Goal: Check status: Check status

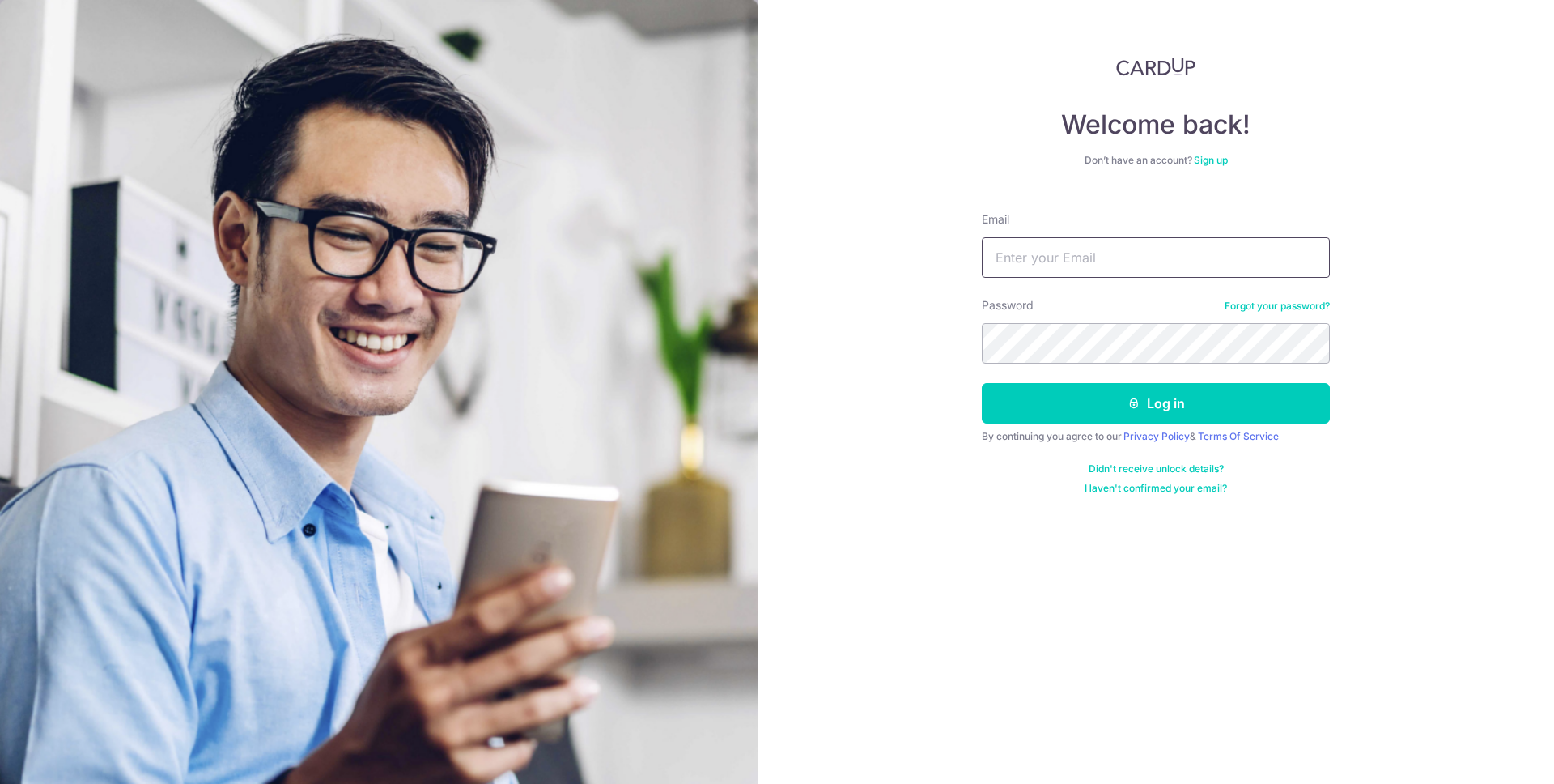
click at [1080, 247] on input "Email" at bounding box center [1156, 257] width 348 height 41
type input "[EMAIL_ADDRESS][DOMAIN_NAME]"
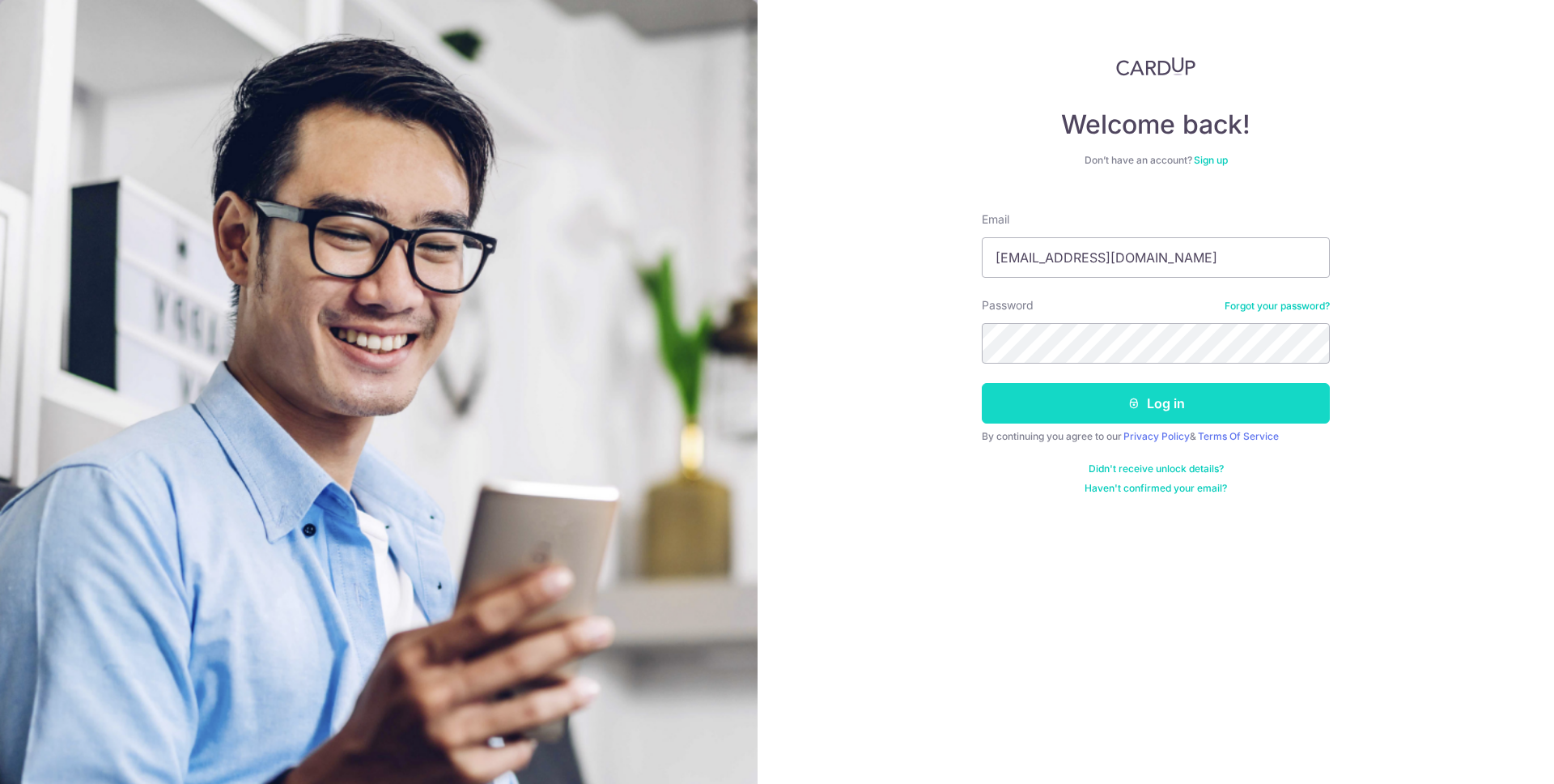
click at [1080, 402] on button "Log in" at bounding box center [1156, 403] width 348 height 41
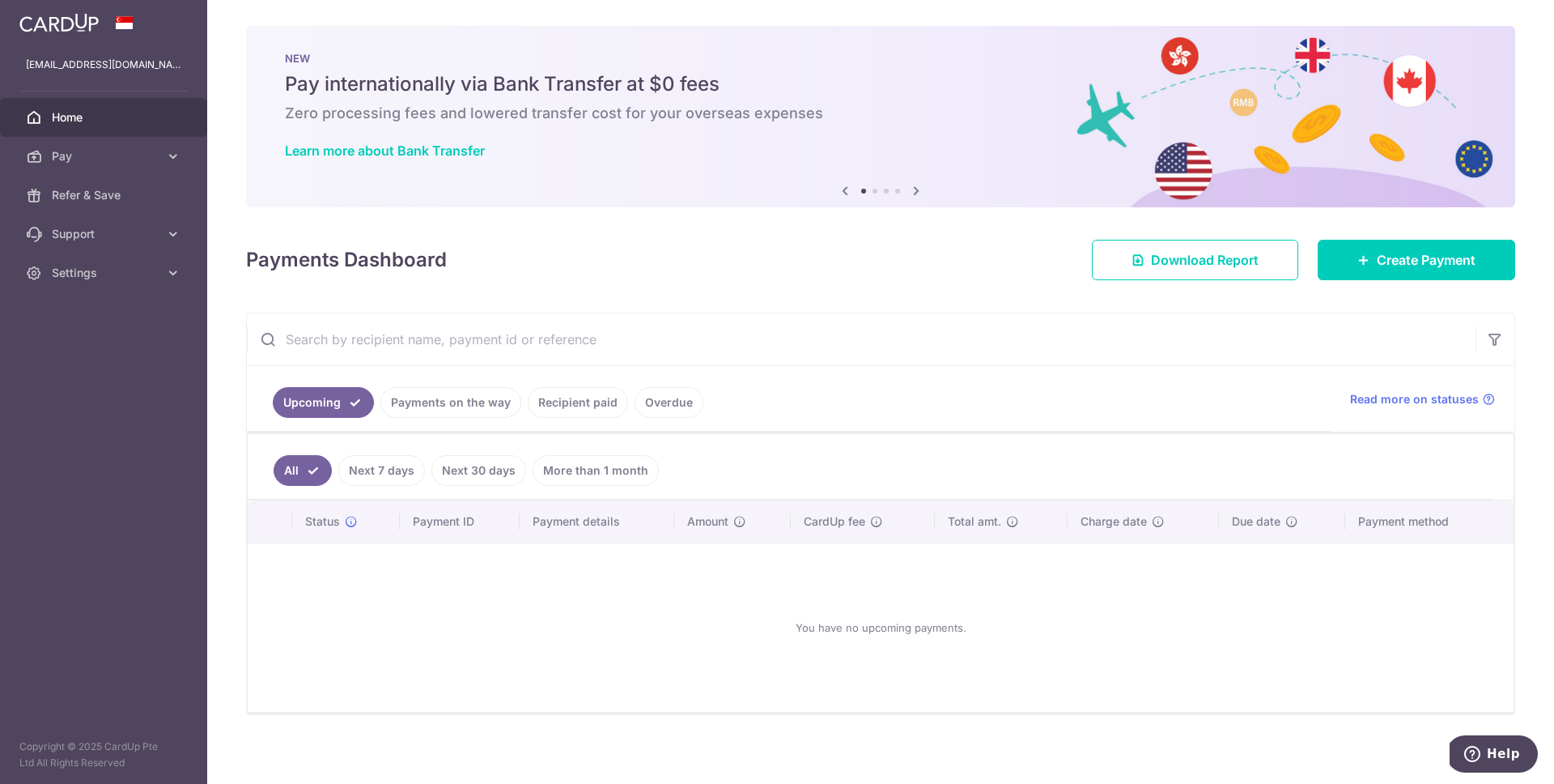
click at [551, 399] on link "Recipient paid" at bounding box center [578, 402] width 100 height 31
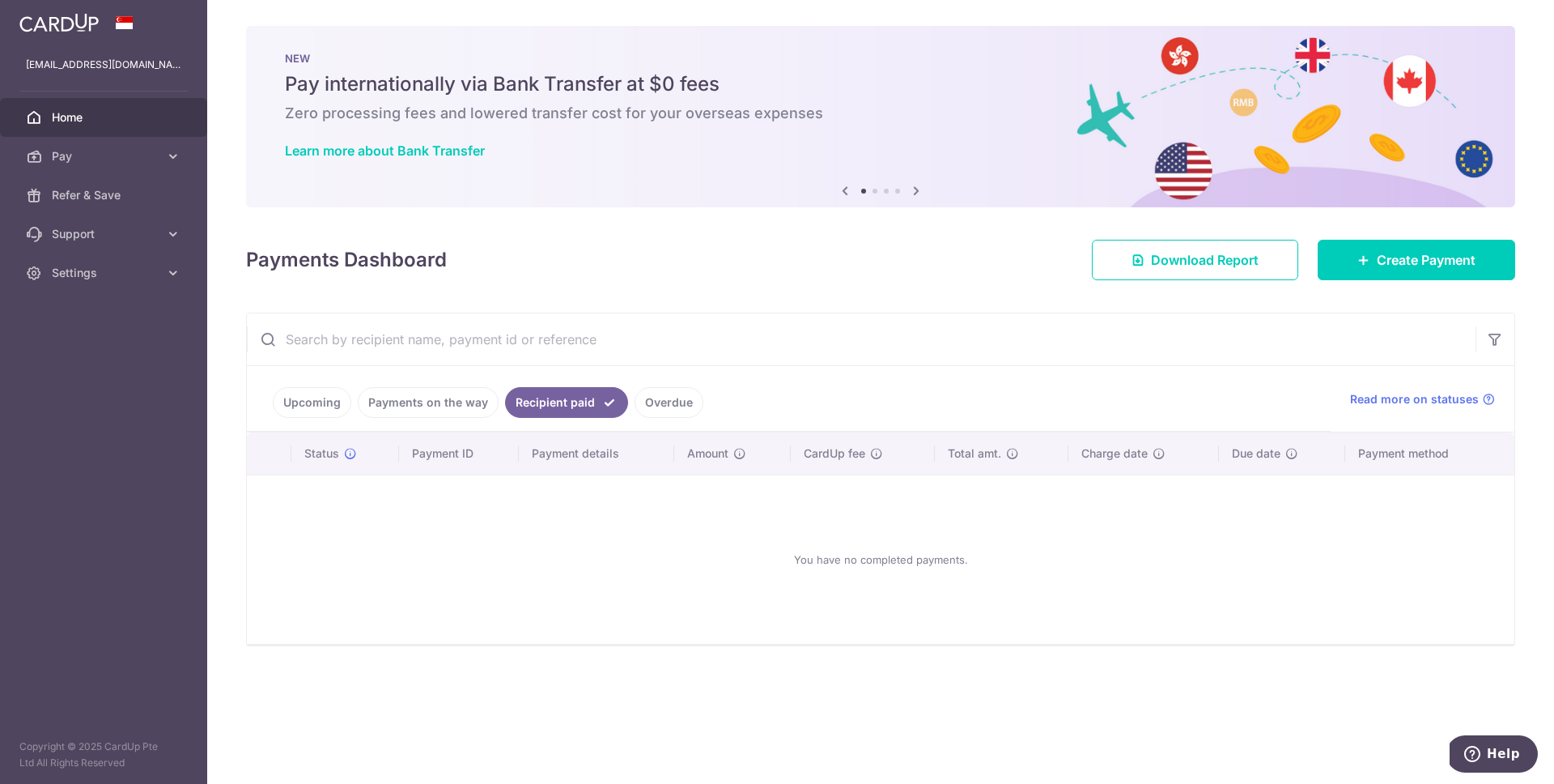
click at [444, 423] on ul "Upcoming Payments on the way Recipient paid Overdue" at bounding box center [788, 398] width 1084 height 65
click at [445, 414] on link "Payments on the way" at bounding box center [428, 402] width 141 height 31
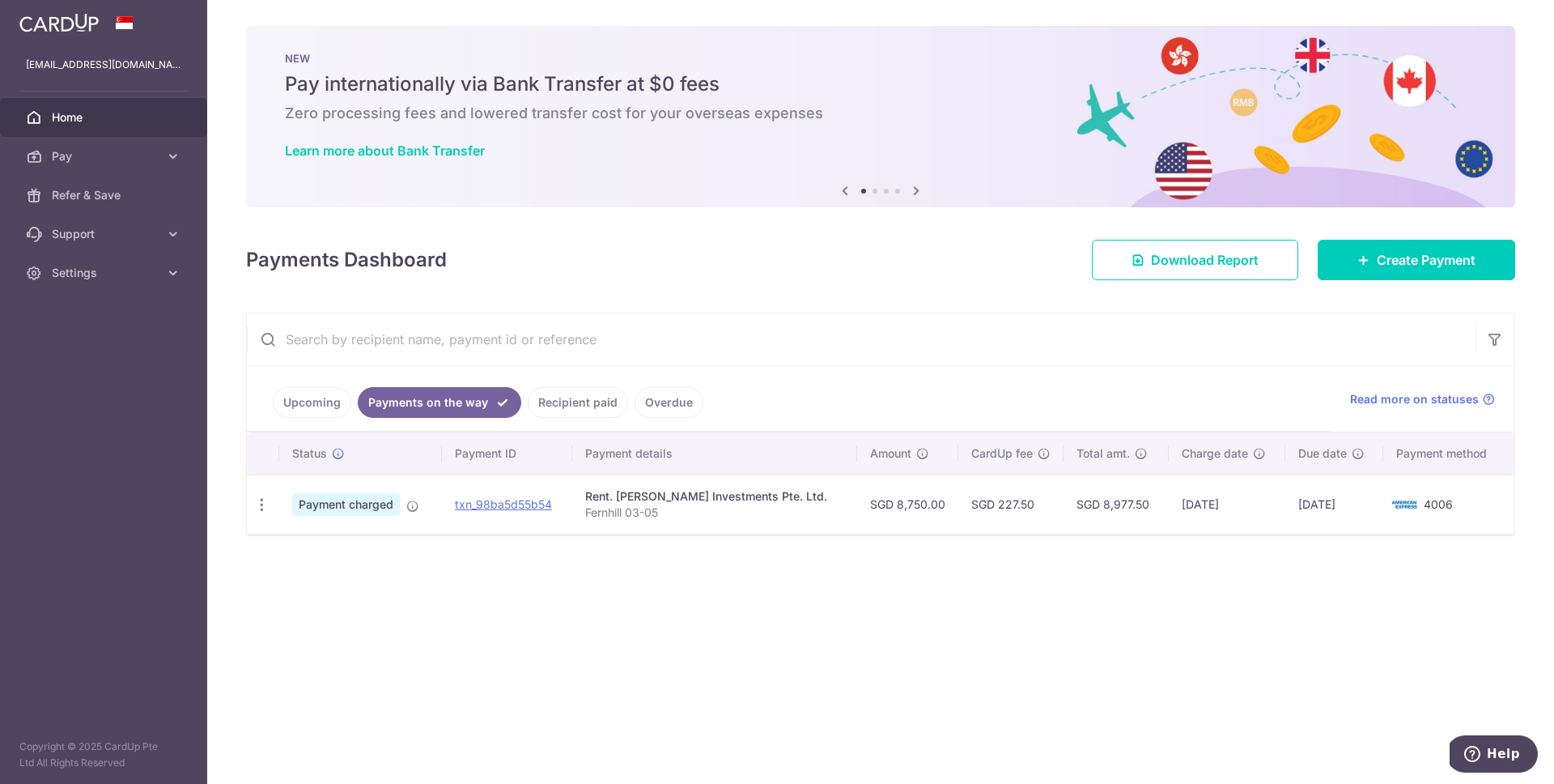
click at [562, 400] on link "Recipient paid" at bounding box center [578, 402] width 100 height 31
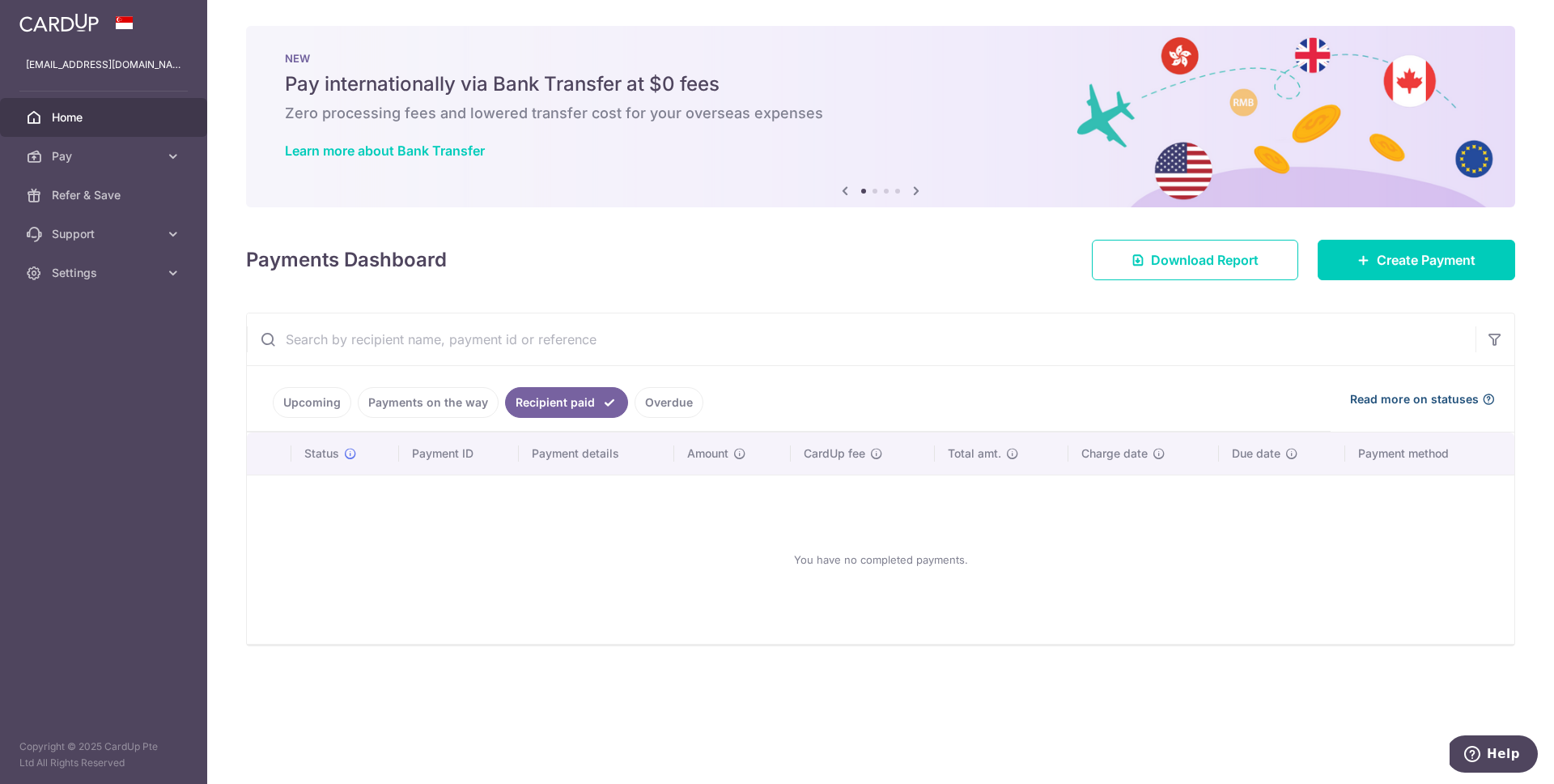
click at [1467, 397] on span "Read more on statuses" at bounding box center [1414, 399] width 128 height 17
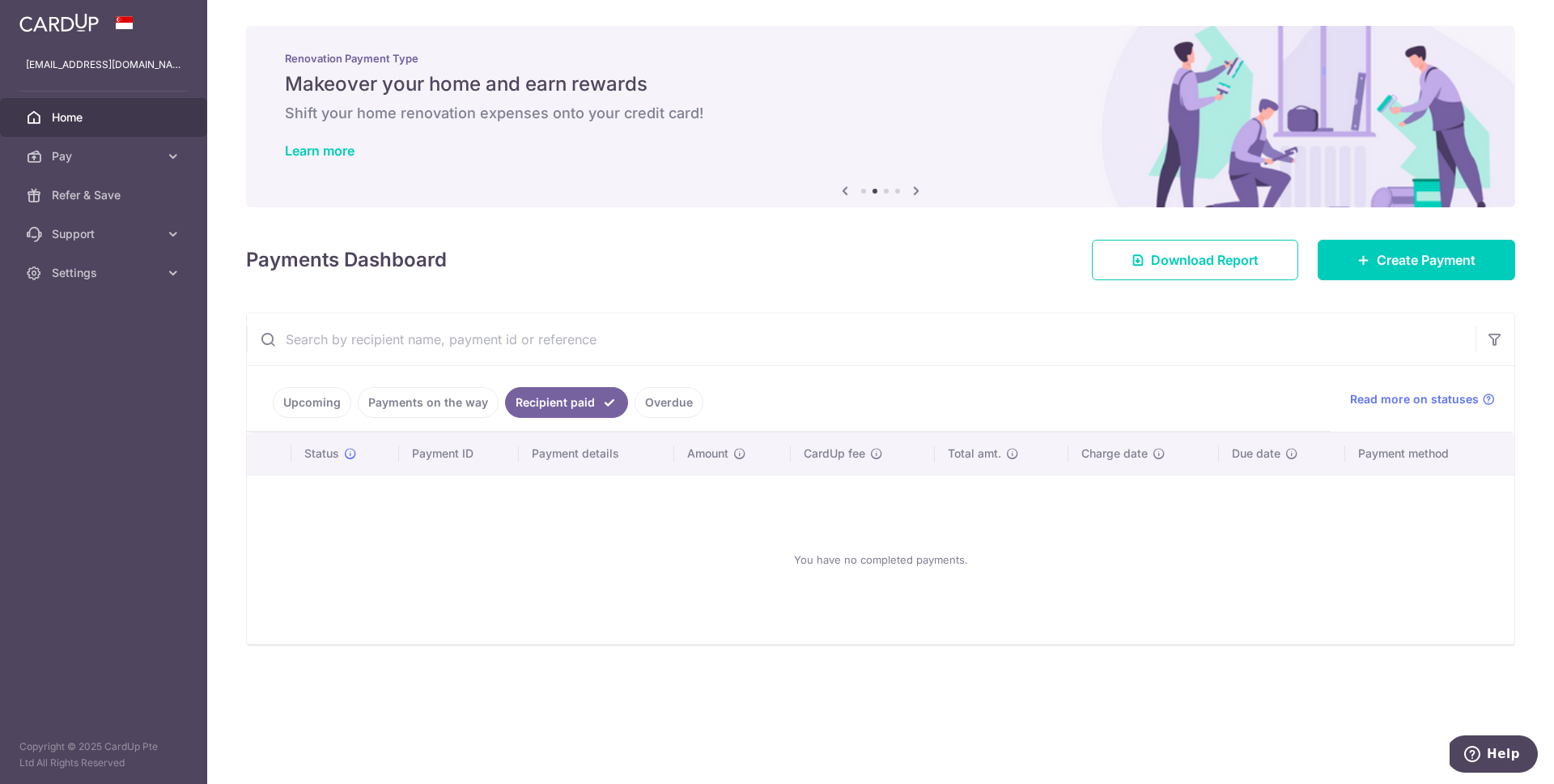
click at [425, 399] on link "Payments on the way" at bounding box center [428, 402] width 141 height 31
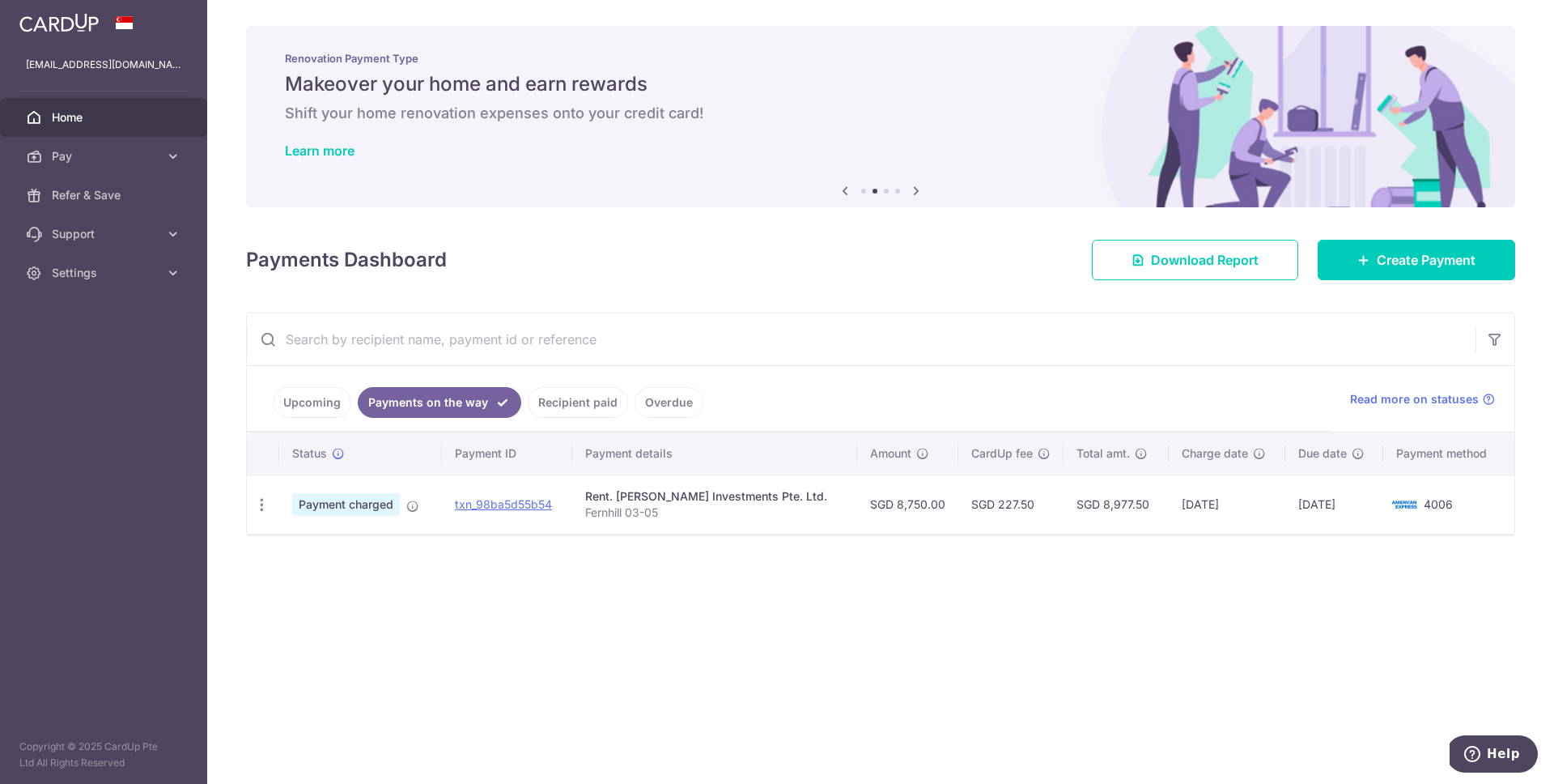
click at [599, 402] on link "Recipient paid" at bounding box center [578, 402] width 100 height 31
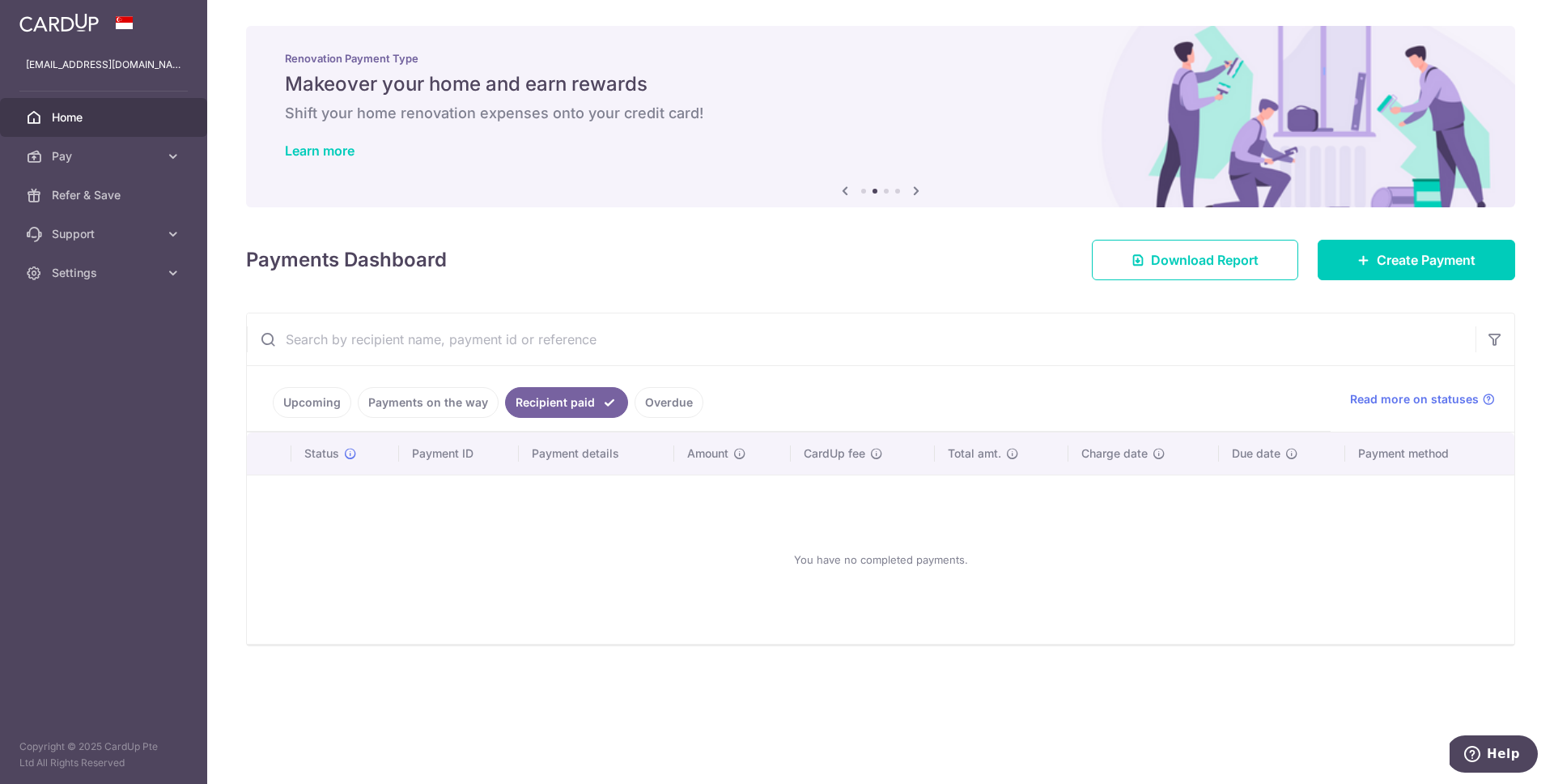
click at [662, 396] on link "Overdue" at bounding box center [669, 402] width 69 height 31
click at [555, 403] on link "Recipient paid" at bounding box center [555, 402] width 100 height 31
